Goal: Communication & Community: Answer question/provide support

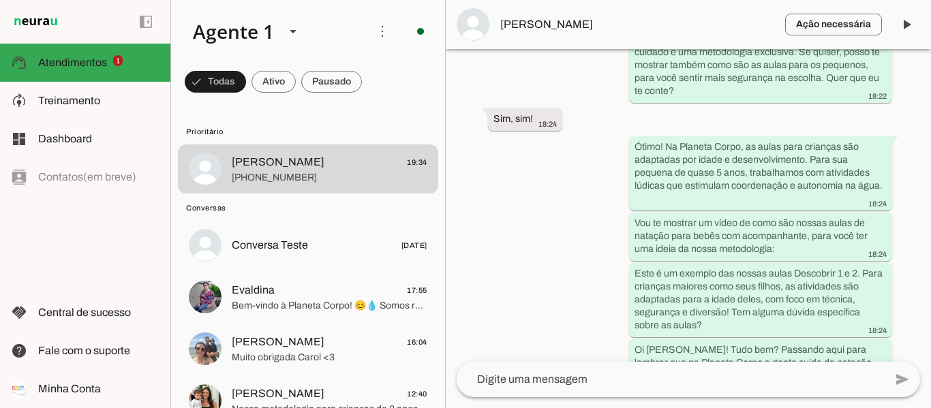
scroll to position [3627, 0]
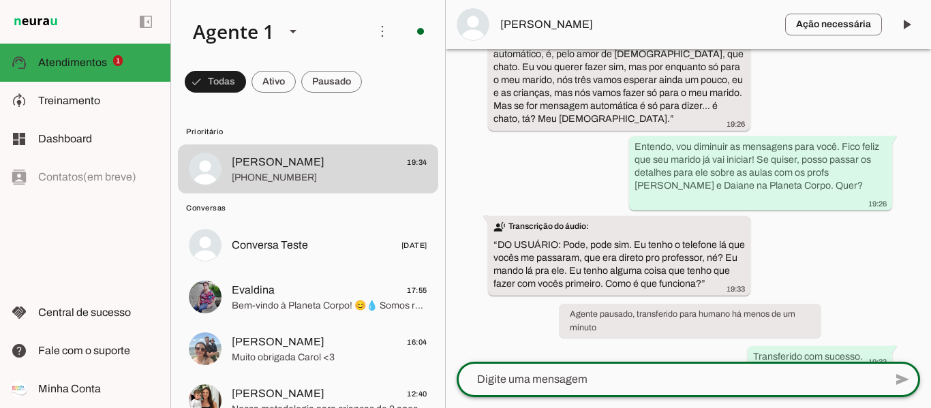
click at [594, 385] on textarea at bounding box center [671, 379] width 428 height 16
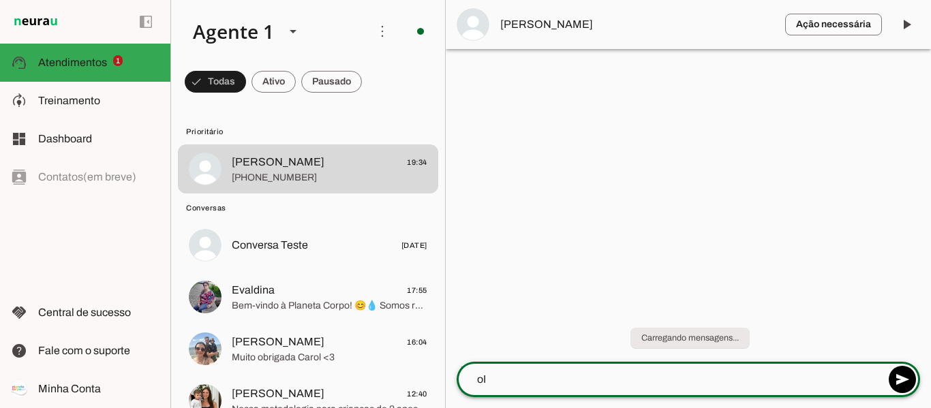
type textarea "o"
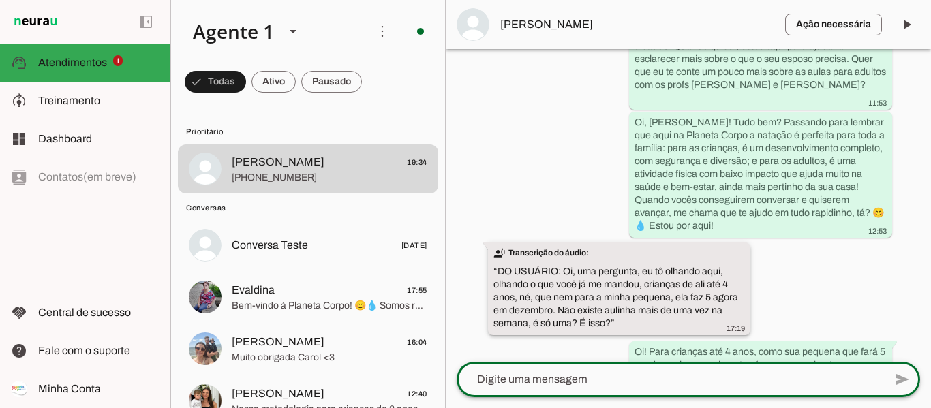
scroll to position [2416, 0]
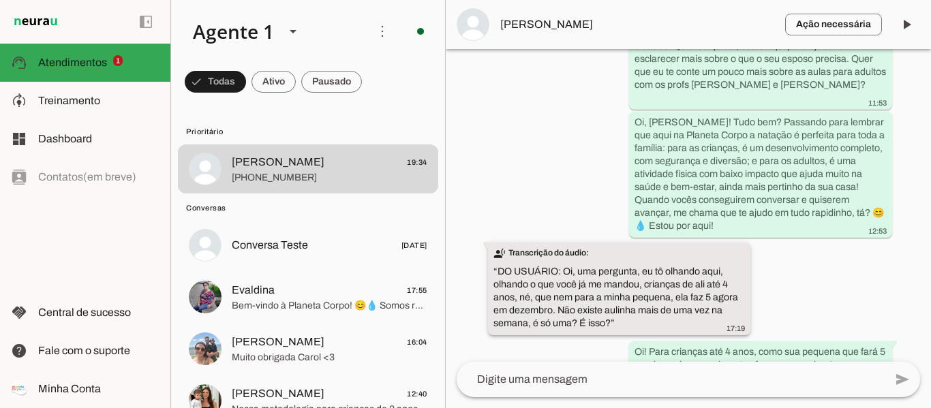
drag, startPoint x: 598, startPoint y: 250, endPoint x: 677, endPoint y: 268, distance: 81.0
click at [677, 268] on div "transcribe Transcrição do áudio: “ DO USUÁRIO: Oi, uma pergunta, eu tô olhando …" at bounding box center [619, 290] width 252 height 87
click at [0, 0] on slot "transcribe Transcrição do áudio: “ DO USUÁRIO: Oi, uma pergunta, eu tô olhando …" at bounding box center [0, 0] width 0 height 0
drag, startPoint x: 560, startPoint y: 269, endPoint x: 593, endPoint y: 275, distance: 33.8
click at [0, 0] on slot "transcribe Transcrição do áudio: “ DO USUÁRIO: Oi, uma pergunta, eu tô olhando …" at bounding box center [0, 0] width 0 height 0
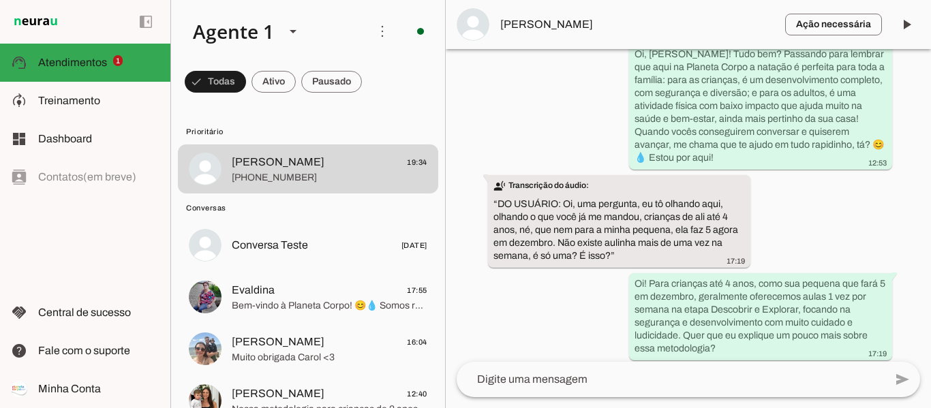
scroll to position [2510, 0]
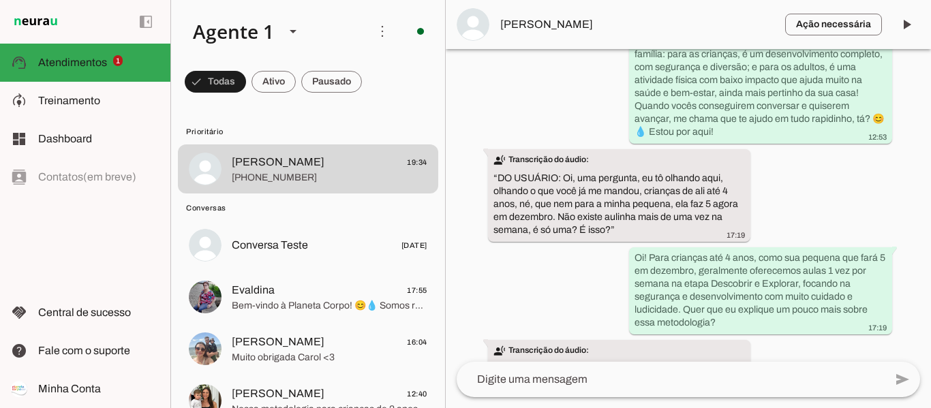
click at [546, 251] on div "Agente ativado há 1 dia Olá, tenho interesse em conhecer a Planeta Corpo 06:33 …" at bounding box center [688, 205] width 485 height 313
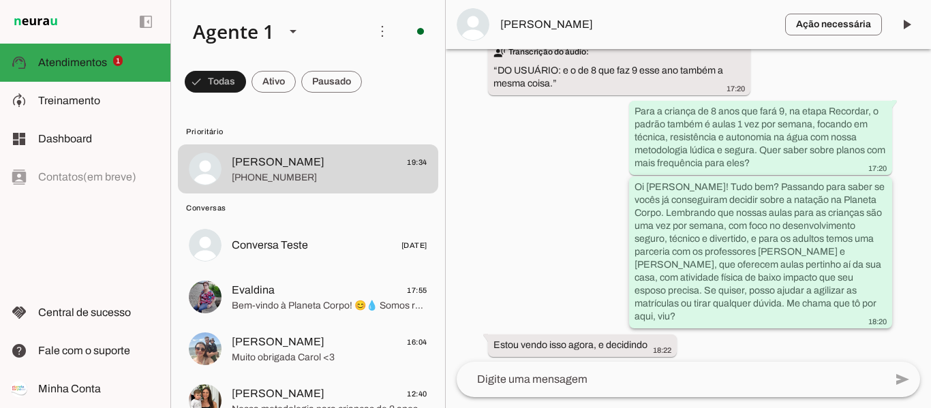
scroll to position [2835, 0]
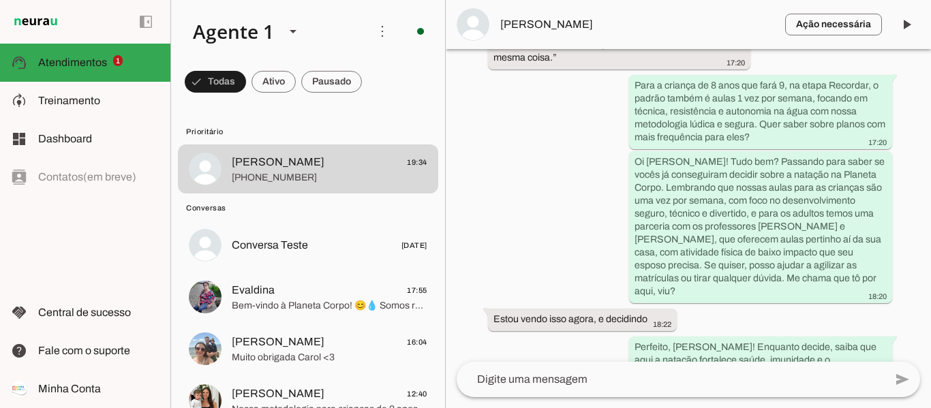
drag, startPoint x: 547, startPoint y: 252, endPoint x: 596, endPoint y: 270, distance: 52.2
click at [0, 0] on slot "Estou vendo isso agora, e decidindo" at bounding box center [0, 0] width 0 height 0
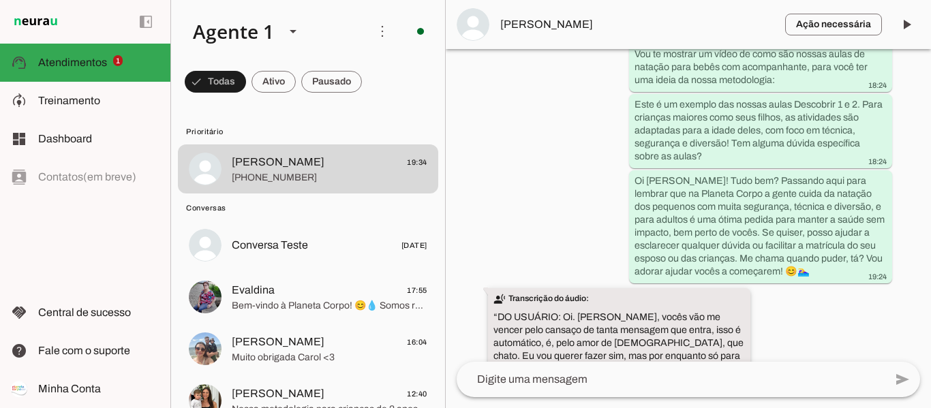
scroll to position [3363, 0]
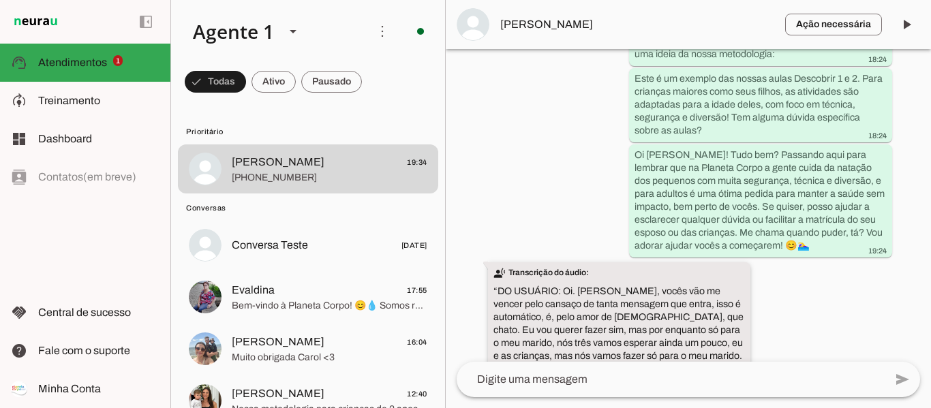
drag, startPoint x: 553, startPoint y: 226, endPoint x: 689, endPoint y: 251, distance: 138.0
click at [0, 0] on slot "transcribe Transcrição do áudio: “ DO USUÁRIO: Oi. [PERSON_NAME], vocês vão me …" at bounding box center [0, 0] width 0 height 0
click at [689, 266] on div "transcribe Transcrição do áudio: “ DO USUÁRIO: Oi. [PERSON_NAME], vocês vão me …" at bounding box center [619, 329] width 252 height 126
click at [0, 0] on slot "transcribe Transcrição do áudio: “ DO USUÁRIO: Oi. [PERSON_NAME], vocês vão me …" at bounding box center [0, 0] width 0 height 0
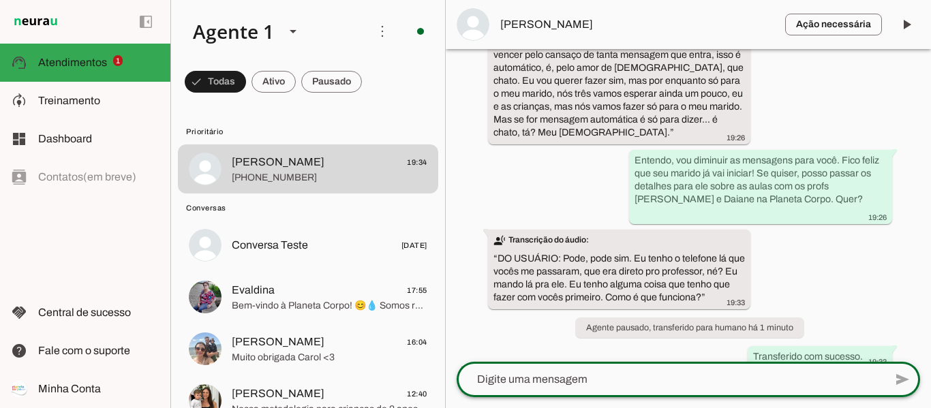
click at [583, 383] on textarea at bounding box center [671, 379] width 428 height 16
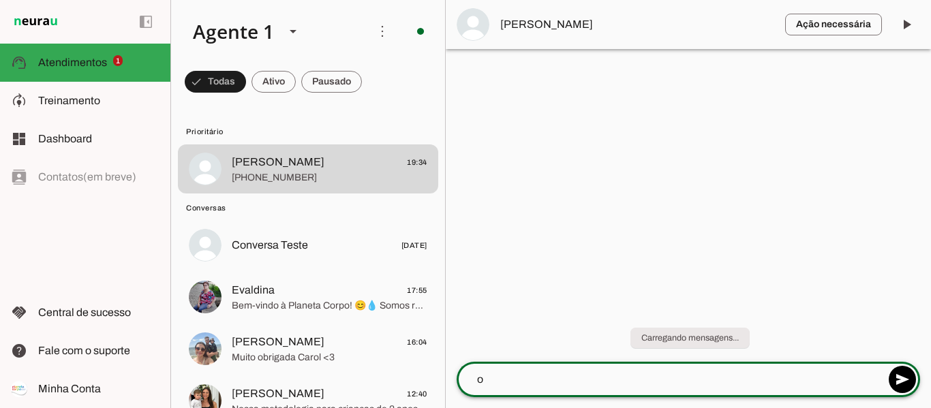
scroll to position [0, 0]
type textarea "o"
type textarea "I"
type textarea "Oi Ana, boa noite;"
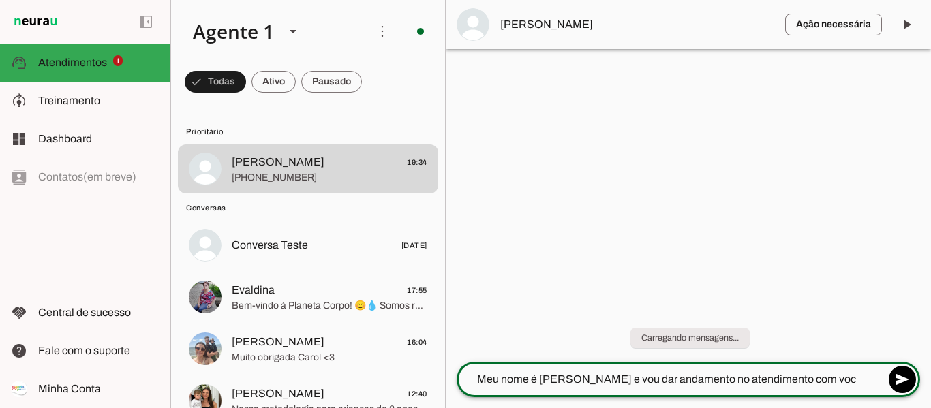
type textarea "Meu nome é [PERSON_NAME] e vou dar andamento no atendimento com você"
type textarea "Vocês estavam em contato com nossa IA, que está fazendo esse primeiro contatp"
type textarea "Como posso ajudar você?"
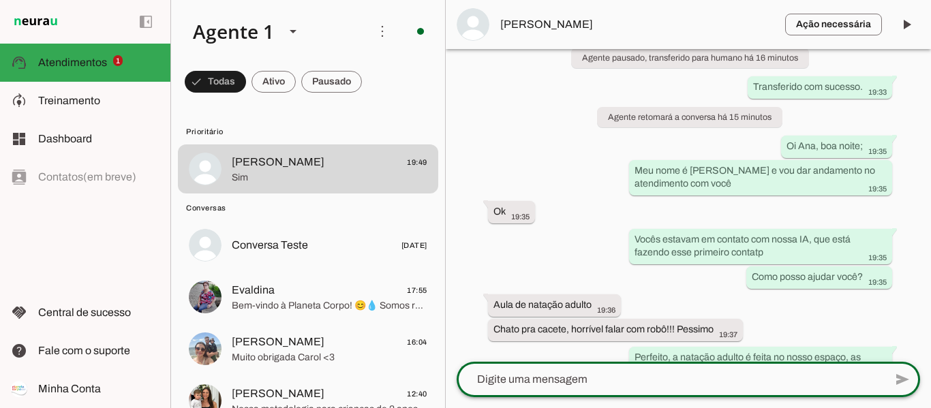
scroll to position [4122, 0]
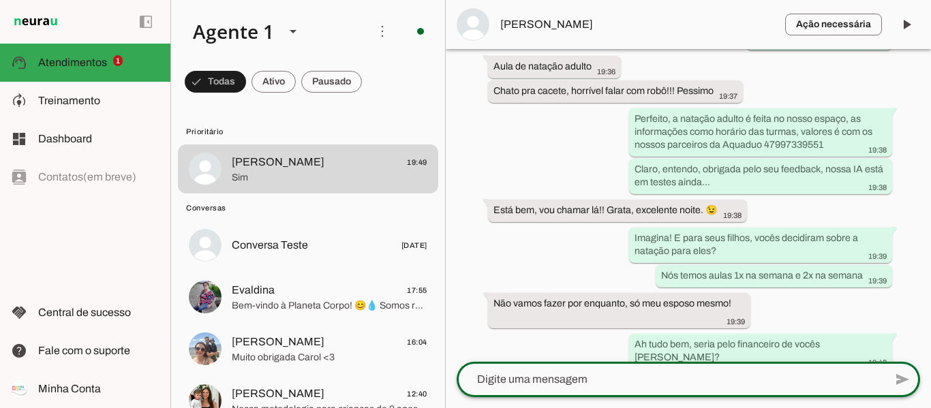
click at [591, 377] on textarea at bounding box center [671, 379] width 428 height 16
type textarea "R"
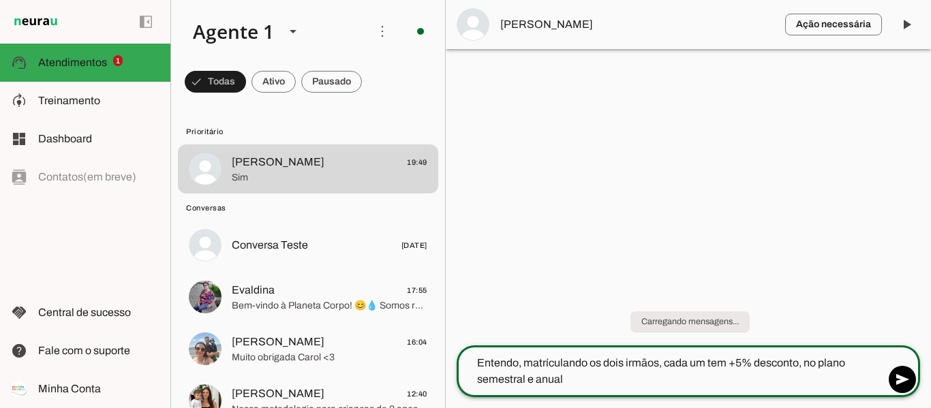
type textarea "Entendo, matriculando os dois irmãos, cada um tem +5% desconto, no plano semest…"
